Goal: Information Seeking & Learning: Learn about a topic

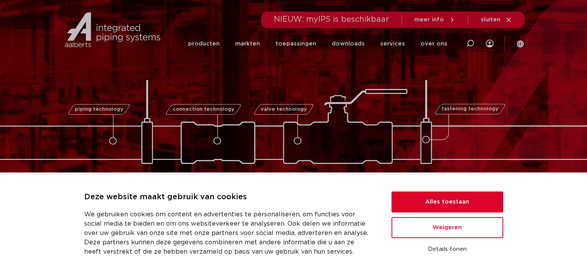
click at [511, 19] on icon at bounding box center [509, 19] width 7 height 7
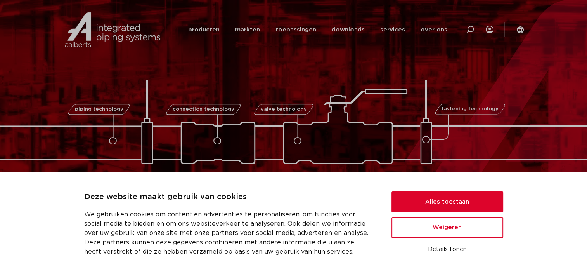
click at [426, 28] on link "over ons" at bounding box center [434, 29] width 27 height 31
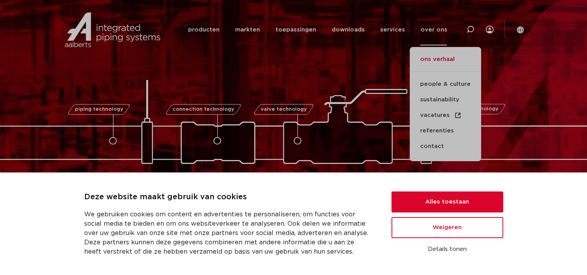
click at [430, 58] on link "ons verhaal" at bounding box center [445, 63] width 71 height 17
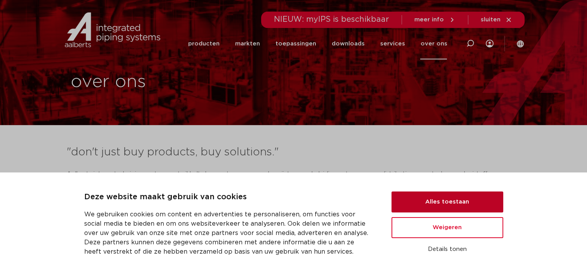
click at [434, 199] on button "Alles toestaan" at bounding box center [448, 201] width 112 height 21
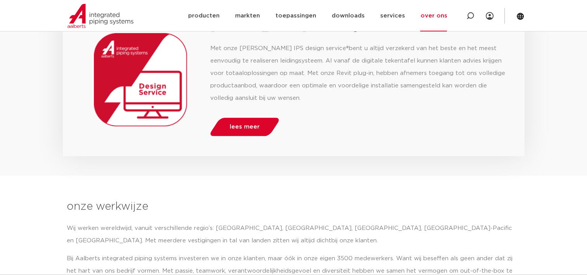
scroll to position [652, 0]
